Goal: Information Seeking & Learning: Find specific fact

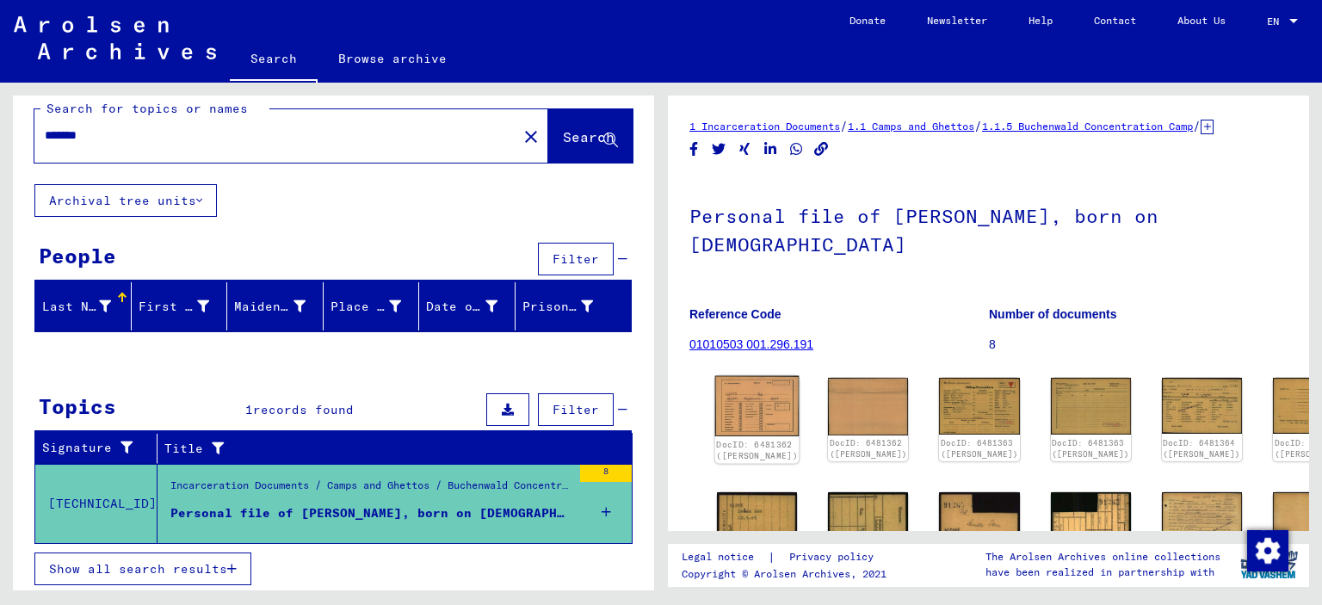
click at [752, 377] on img at bounding box center [757, 406] width 84 height 60
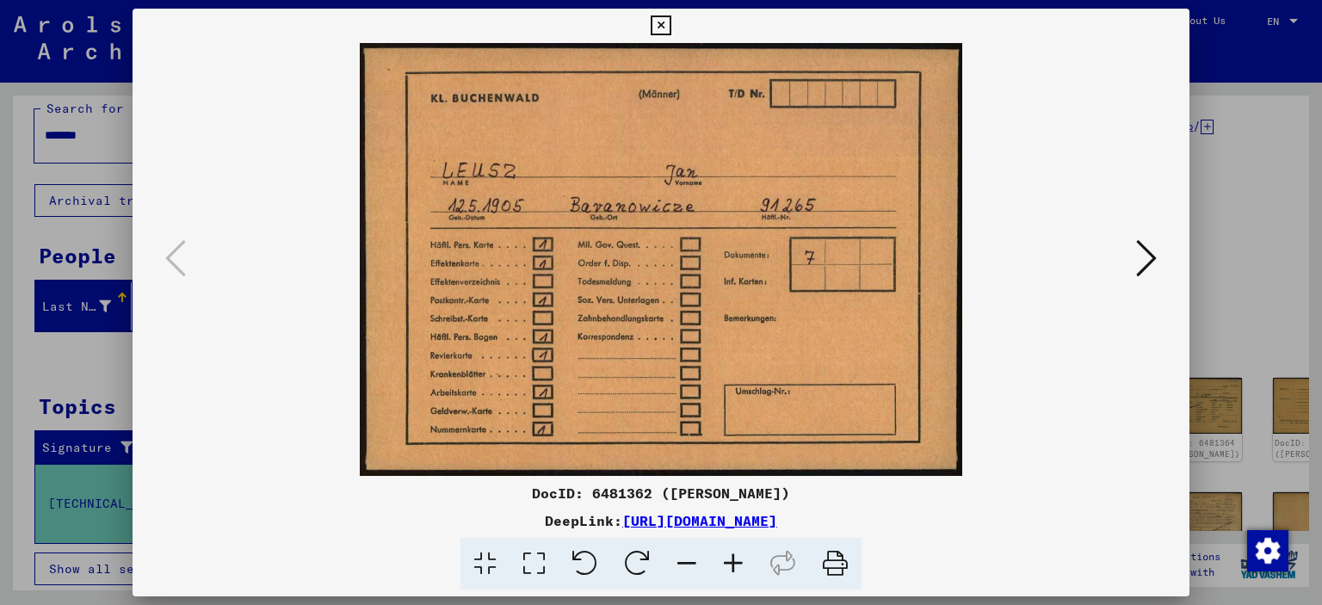
click at [671, 22] on icon at bounding box center [661, 25] width 20 height 21
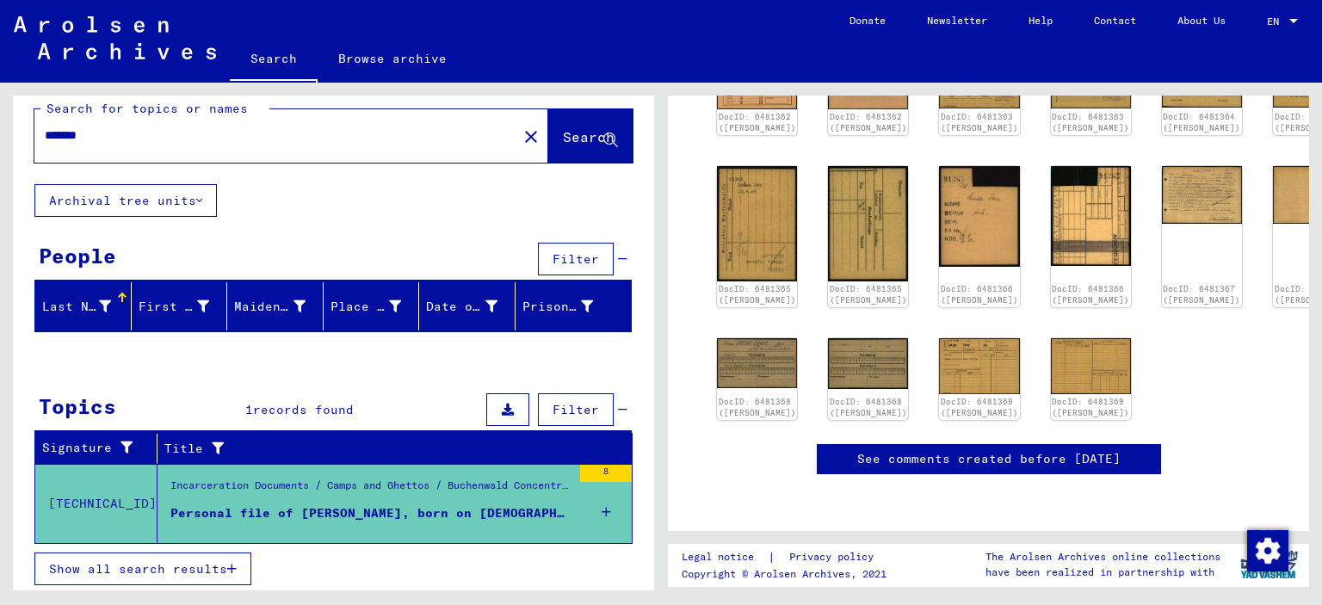
scroll to position [833, 0]
click at [232, 563] on icon "button" at bounding box center [231, 569] width 9 height 12
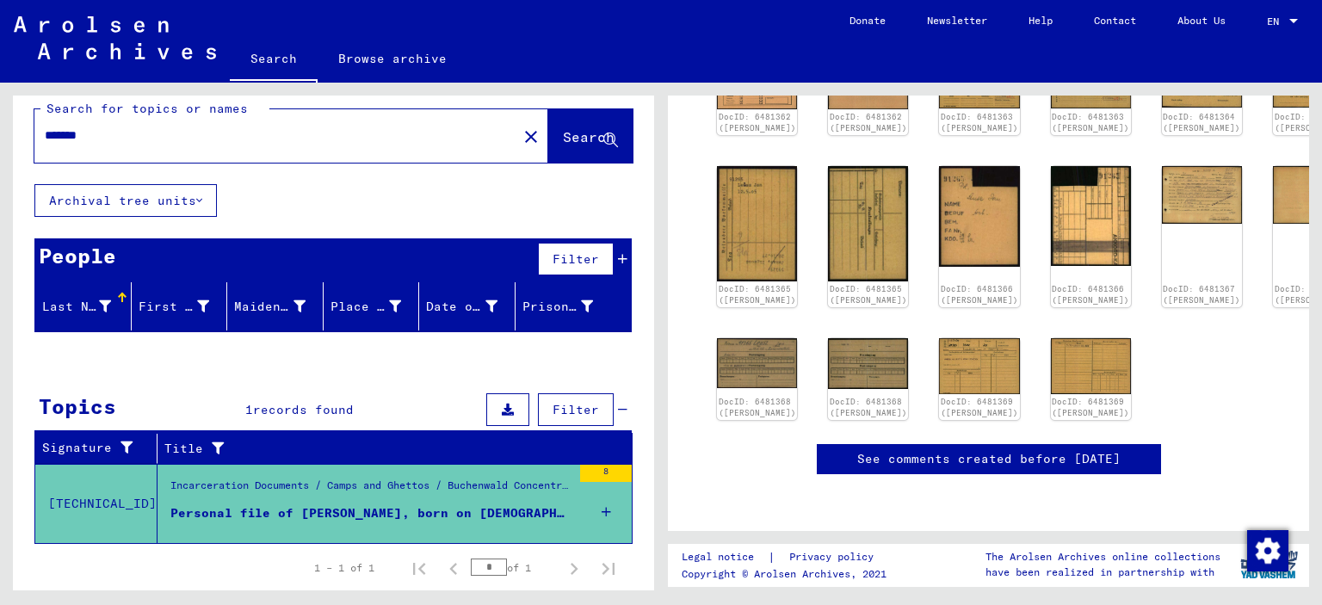
scroll to position [15, 0]
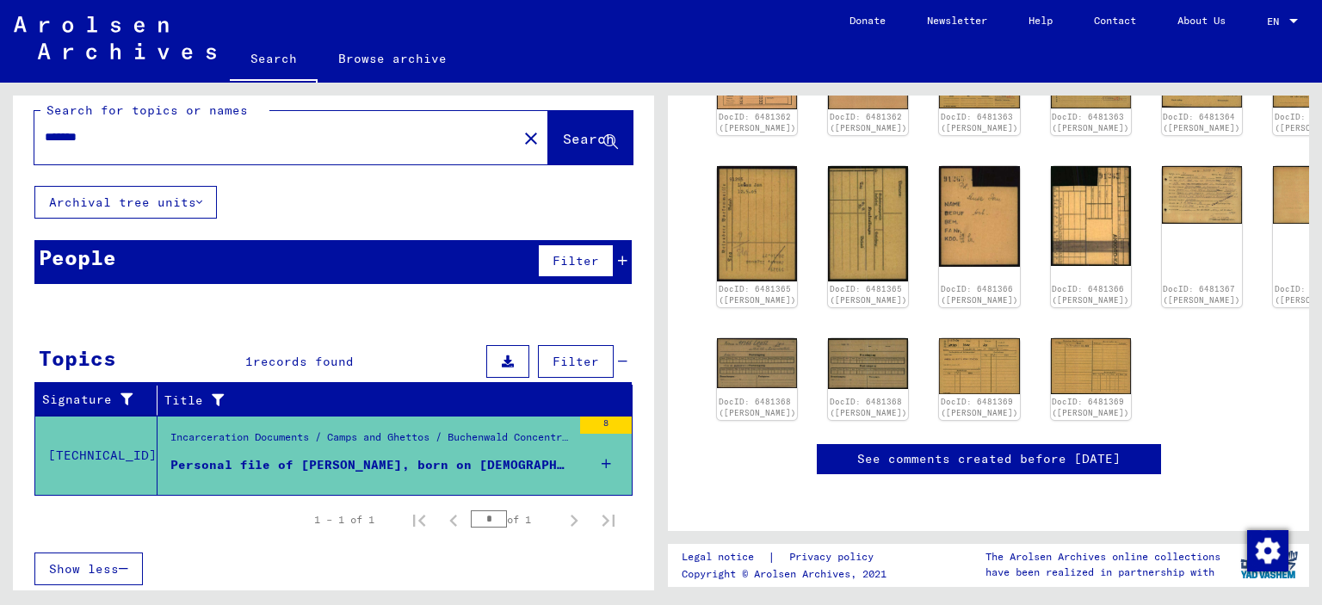
click at [77, 576] on button "Show less" at bounding box center [88, 569] width 108 height 33
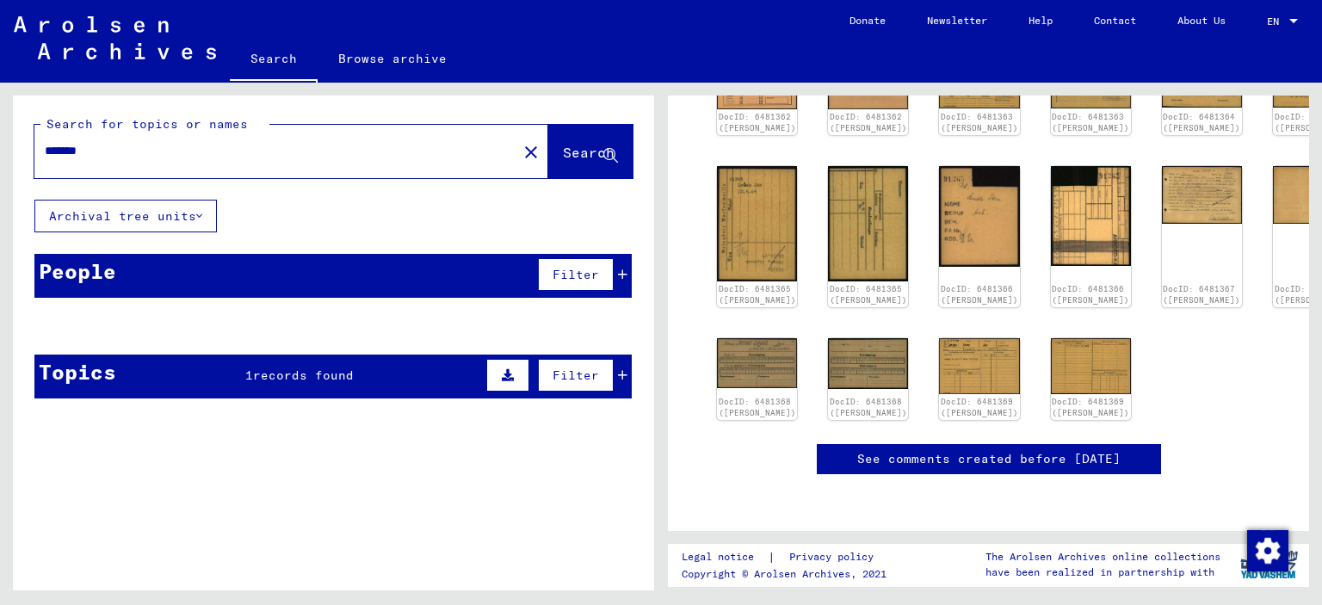
drag, startPoint x: 121, startPoint y: 149, endPoint x: 0, endPoint y: 161, distance: 121.1
click at [45, 160] on input "*******" at bounding box center [276, 151] width 462 height 18
type input "*****"
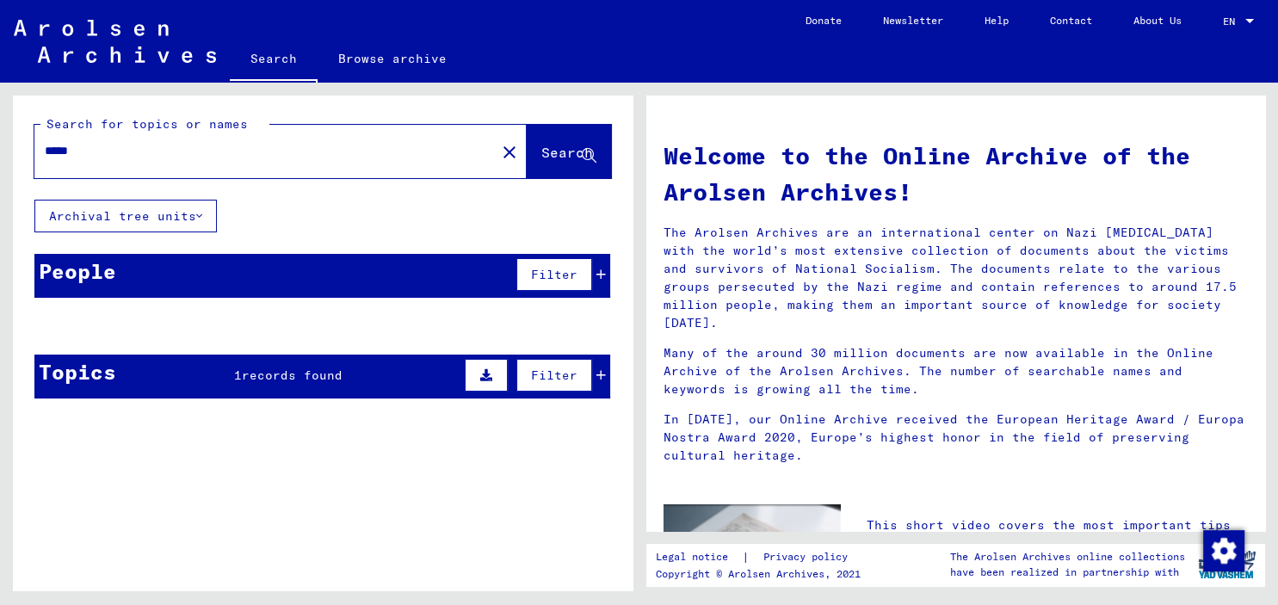
click at [542, 152] on span "Search" at bounding box center [567, 152] width 52 height 17
click at [544, 152] on span "Search" at bounding box center [567, 152] width 52 height 17
click at [499, 150] on mat-icon "close" at bounding box center [509, 152] width 21 height 21
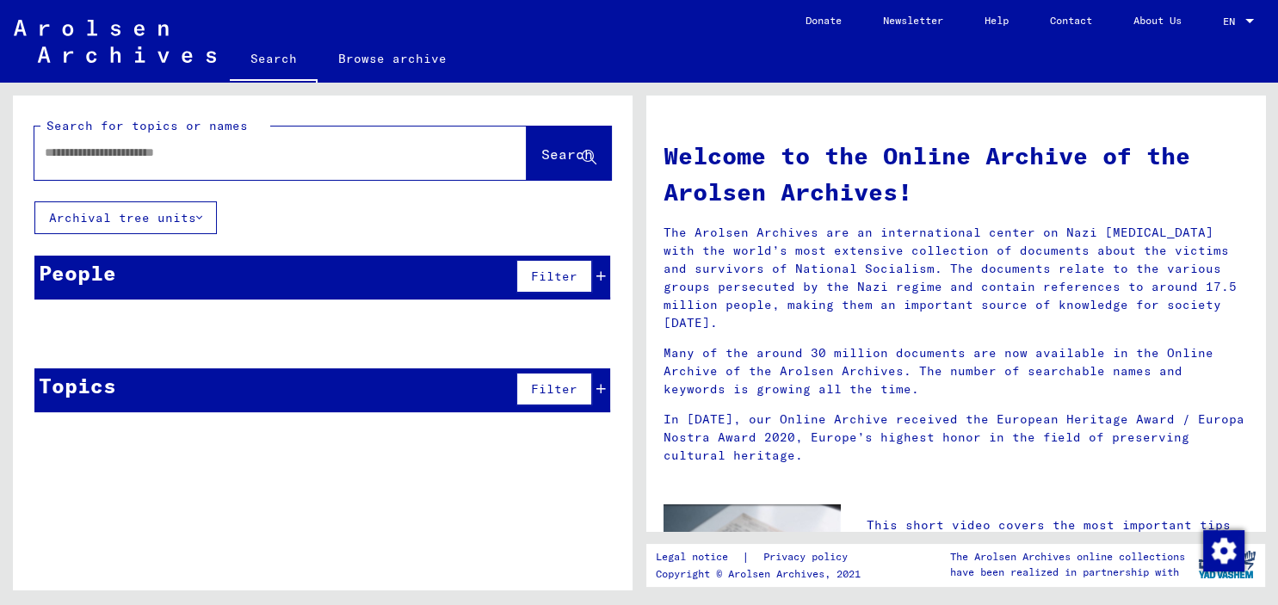
click at [253, 151] on input "text" at bounding box center [260, 153] width 430 height 18
type input "*****"
click at [541, 160] on span "Search" at bounding box center [567, 153] width 52 height 17
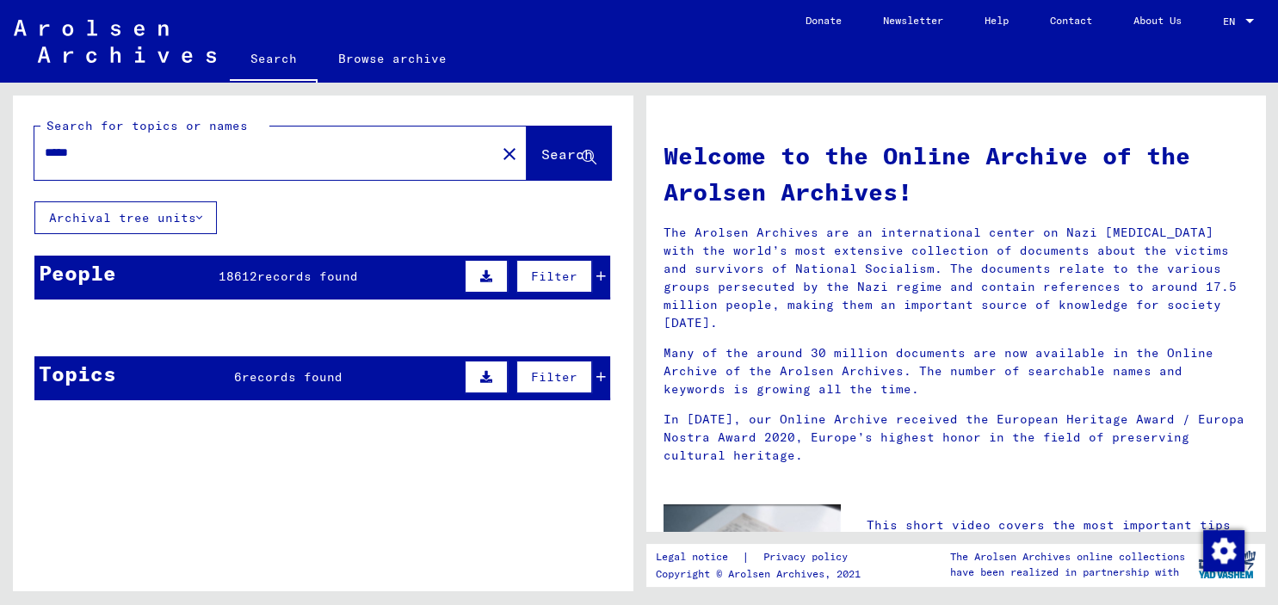
click at [594, 385] on div "Filter" at bounding box center [533, 376] width 145 height 41
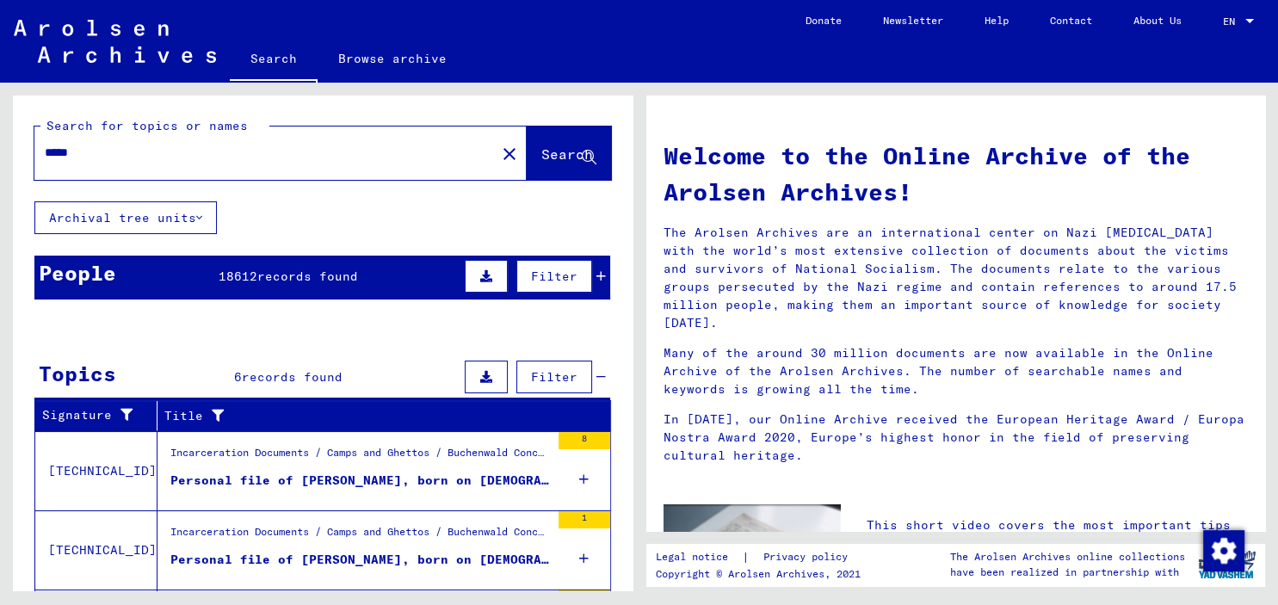
scroll to position [283, 0]
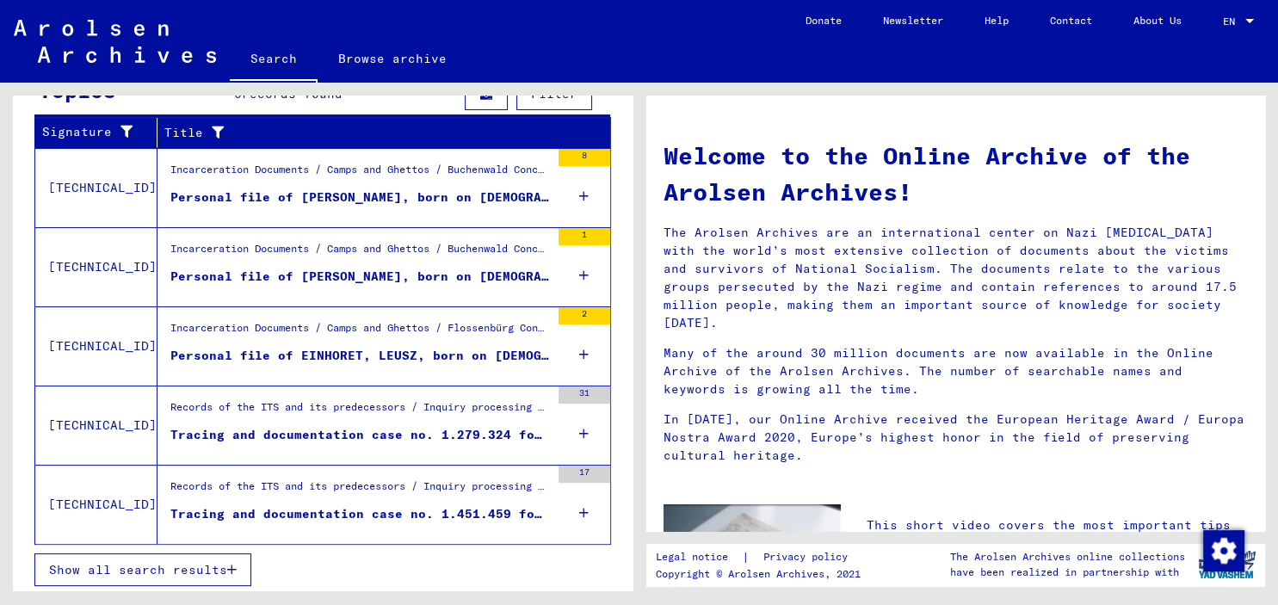
click at [198, 553] on button "Show all search results" at bounding box center [142, 569] width 217 height 33
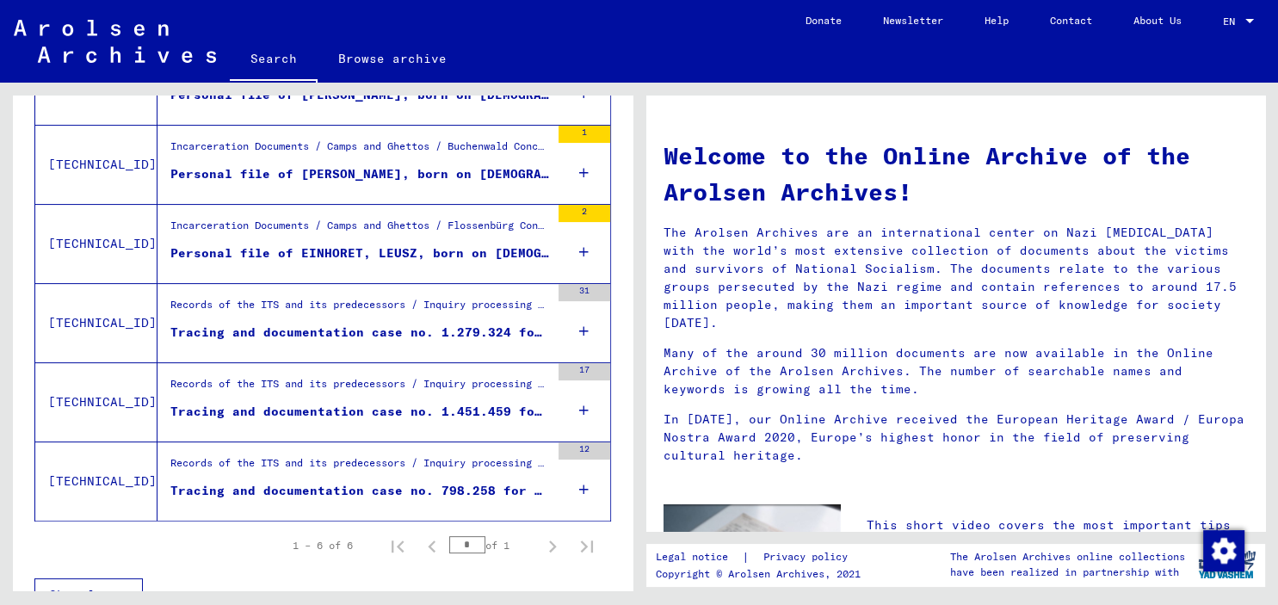
scroll to position [411, 0]
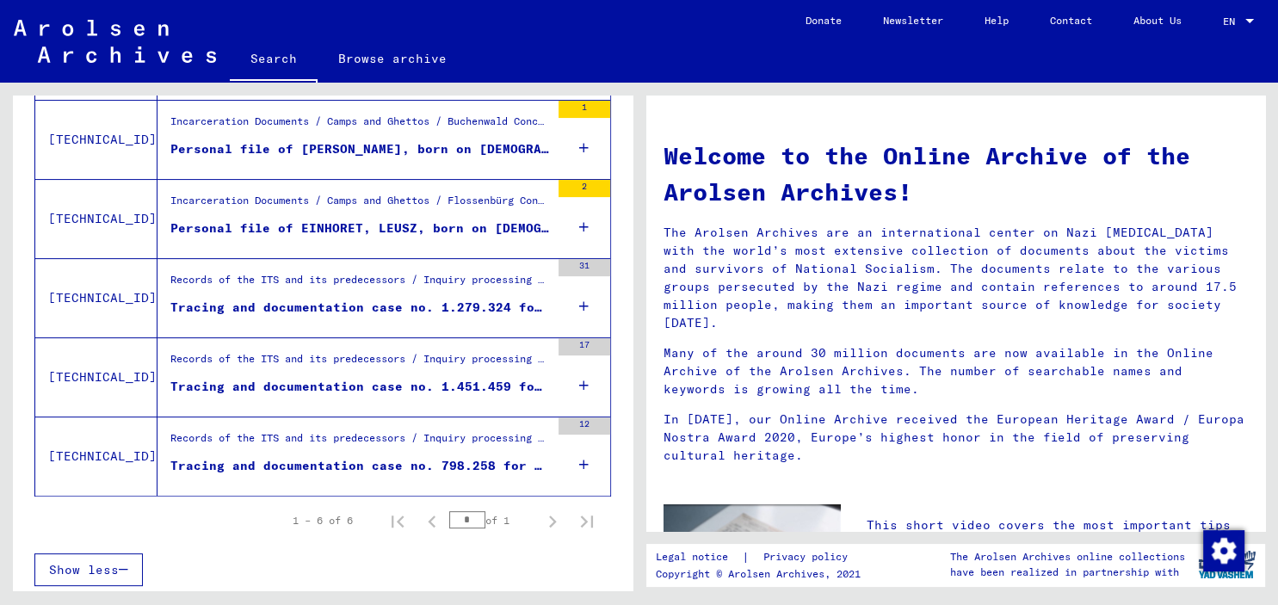
click at [584, 379] on icon at bounding box center [583, 385] width 9 height 60
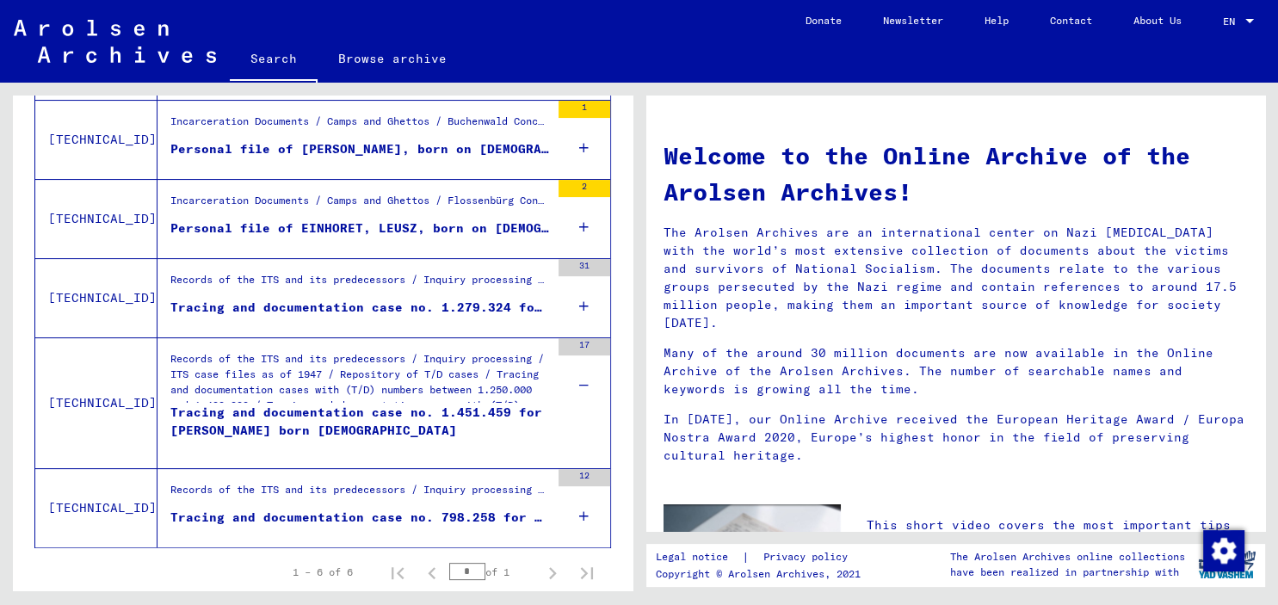
click at [587, 513] on icon at bounding box center [583, 516] width 9 height 60
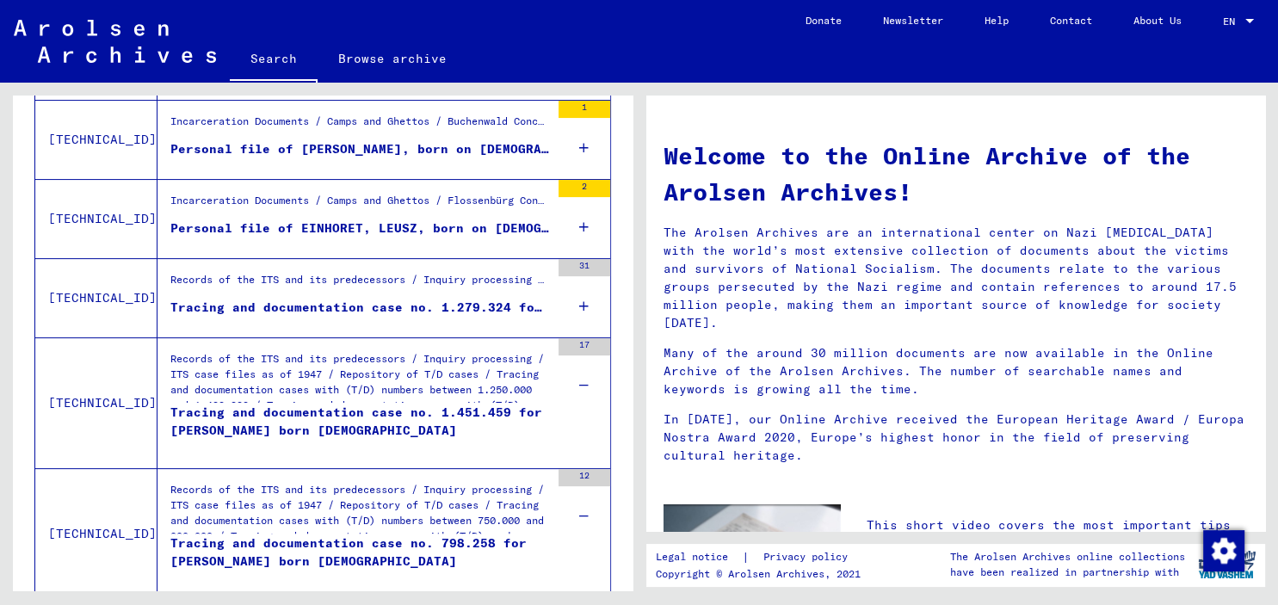
click at [586, 300] on icon at bounding box center [583, 306] width 9 height 60
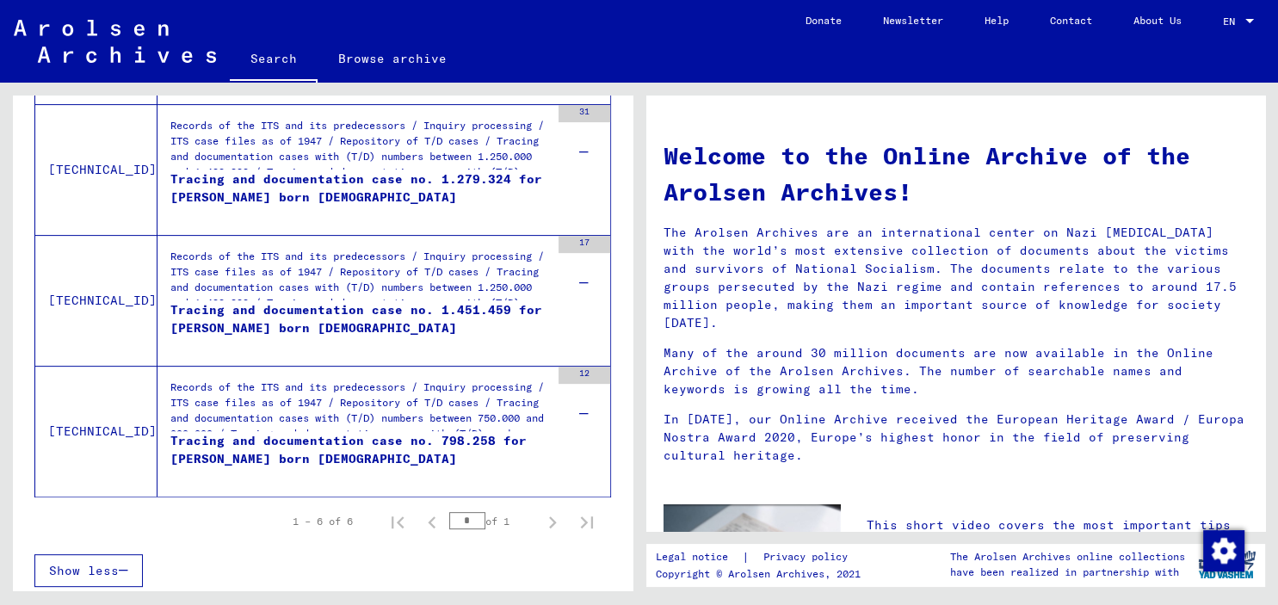
scroll to position [566, 0]
